Goal: Transaction & Acquisition: Book appointment/travel/reservation

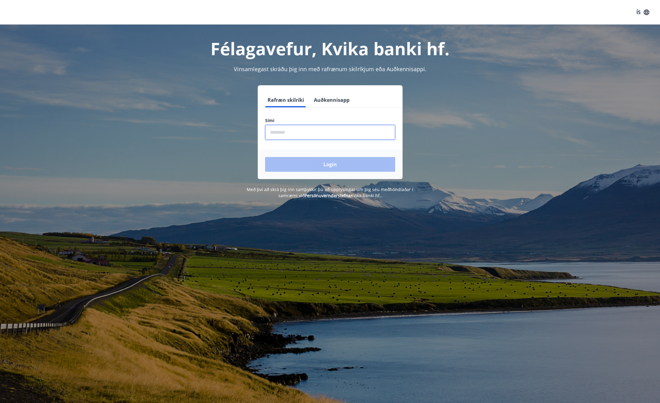
click at [345, 130] on input "phone" at bounding box center [330, 132] width 130 height 15
type input "********"
click at [333, 161] on button "Login" at bounding box center [330, 164] width 130 height 15
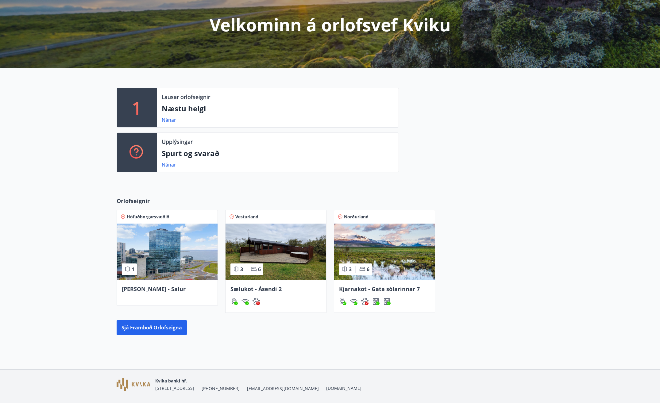
scroll to position [89, 0]
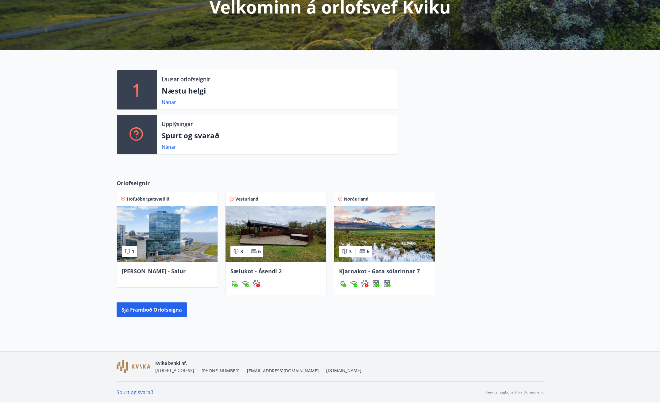
click at [181, 261] on img at bounding box center [167, 234] width 101 height 56
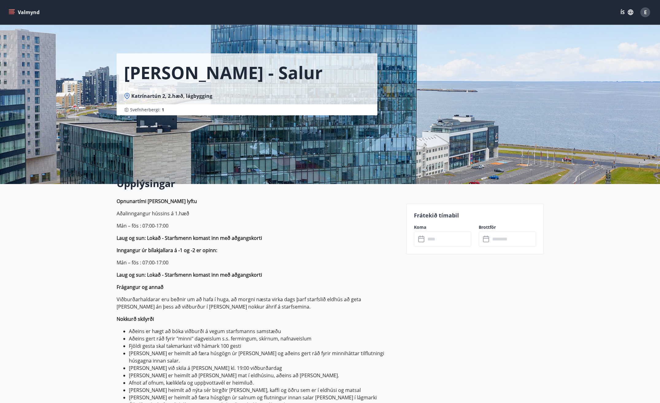
click at [434, 236] on input "text" at bounding box center [449, 239] width 46 height 15
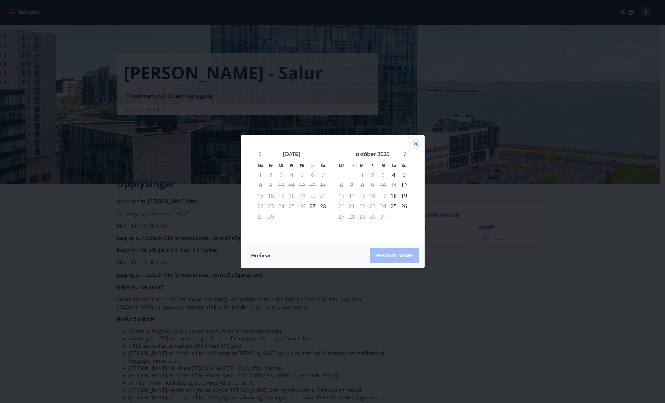
click at [404, 155] on icon "Move forward to switch to the next month." at bounding box center [404, 153] width 7 height 7
click at [405, 155] on icon "Move forward to switch to the next month." at bounding box center [404, 153] width 7 height 7
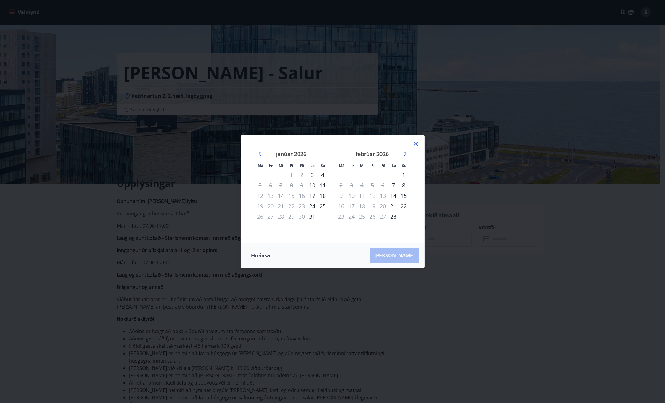
click at [405, 155] on icon "Move forward to switch to the next month." at bounding box center [404, 153] width 7 height 7
click at [404, 157] on icon "Move forward to switch to the next month." at bounding box center [404, 153] width 7 height 7
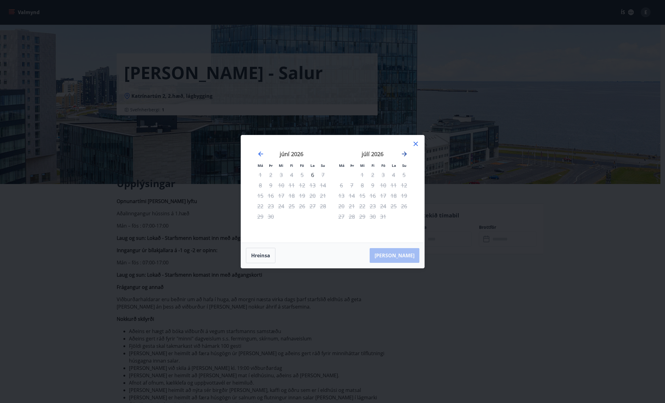
click at [406, 156] on icon "Move forward to switch to the next month." at bounding box center [404, 153] width 7 height 7
click at [259, 155] on icon "Move backward to switch to the previous month." at bounding box center [260, 154] width 5 height 5
click at [262, 152] on icon "Move backward to switch to the previous month." at bounding box center [260, 153] width 7 height 7
click at [416, 146] on icon at bounding box center [415, 143] width 7 height 7
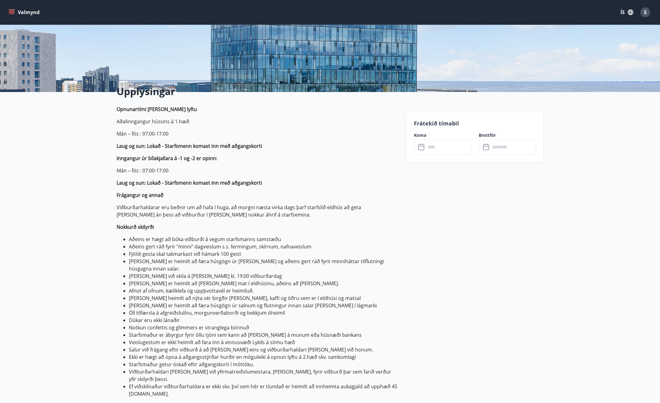
scroll to position [123, 0]
